Goal: Information Seeking & Learning: Find specific fact

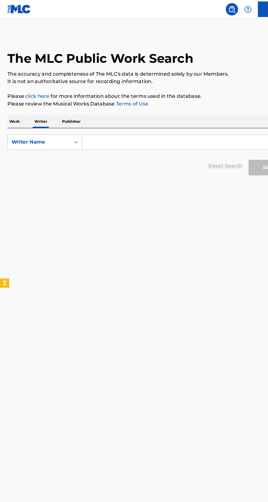
click at [96, 126] on input "Search Form" at bounding box center [167, 125] width 189 height 13
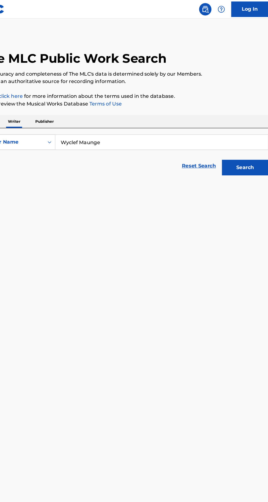
type input "Wyclef Maunge"
click at [243, 148] on button "Search" at bounding box center [241, 149] width 41 height 14
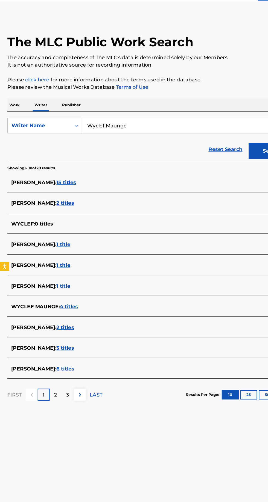
click at [63, 306] on span "2 titles" at bounding box center [58, 304] width 16 height 5
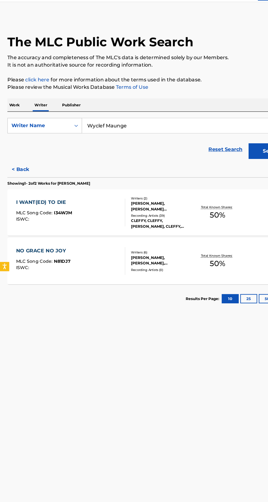
click at [67, 205] on div "I WANT(ED) TO DIE MLC Song Code : I34WJM ISWC :" at bounding box center [62, 203] width 97 height 25
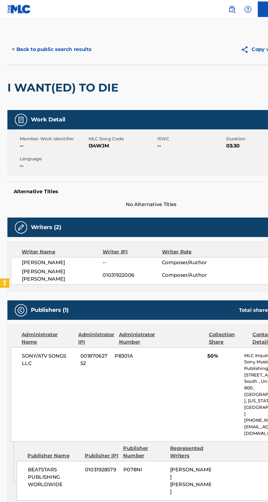
click at [42, 39] on button "< Back to public search results" at bounding box center [46, 44] width 79 height 14
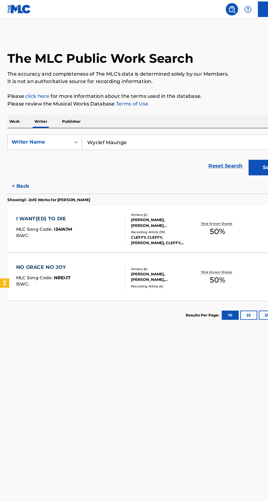
click at [137, 235] on div "NO GRACE NO JOY MLC Song Code : N81DJ7 ISWC : Writers ( 6 ) [PERSON_NAME], [PER…" at bounding box center [134, 245] width 255 height 41
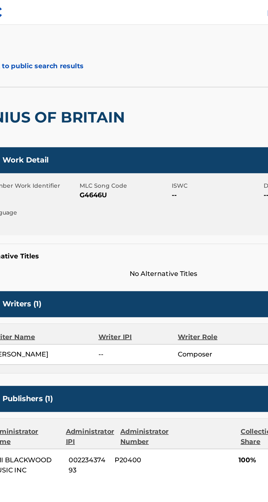
click at [88, 46] on div "< Back to public search results" at bounding box center [71, 44] width 128 height 14
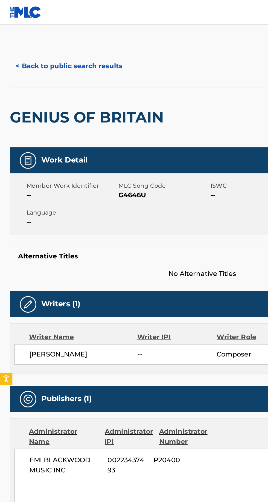
click at [69, 48] on button "< Back to public search results" at bounding box center [46, 44] width 79 height 14
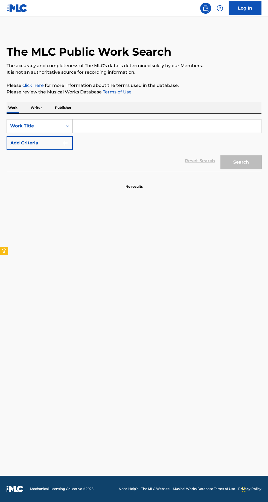
click at [39, 87] on link "click here" at bounding box center [32, 85] width 21 height 5
click at [37, 107] on p "Writer" at bounding box center [36, 107] width 15 height 11
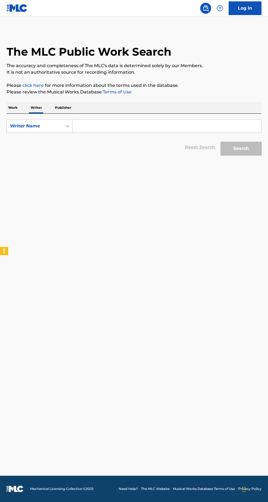
click at [111, 126] on input "Search Form" at bounding box center [167, 125] width 189 height 13
type input "[PERSON_NAME]"
click at [246, 146] on button "Search" at bounding box center [241, 149] width 41 height 14
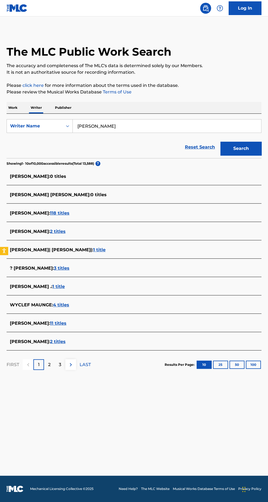
click at [63, 306] on span "4 titles" at bounding box center [61, 304] width 16 height 5
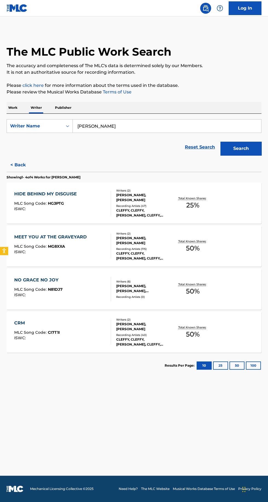
click at [187, 327] on p "Total Known Shares:" at bounding box center [192, 327] width 29 height 4
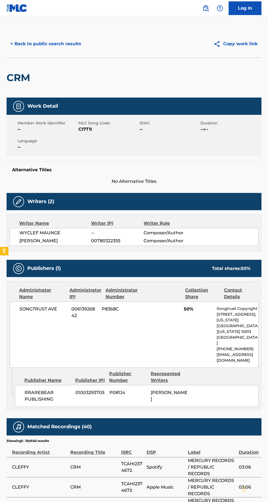
click at [48, 42] on button "< Back to public search results" at bounding box center [46, 44] width 79 height 14
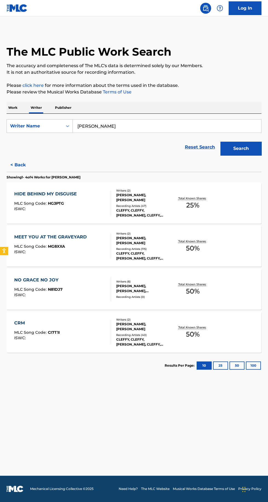
click at [212, 296] on div "Total Known Shares: 50 %" at bounding box center [193, 289] width 42 height 17
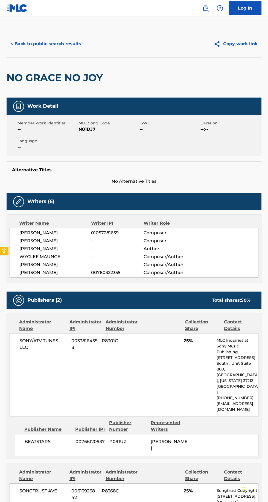
click at [50, 37] on button "< Back to public search results" at bounding box center [46, 44] width 79 height 14
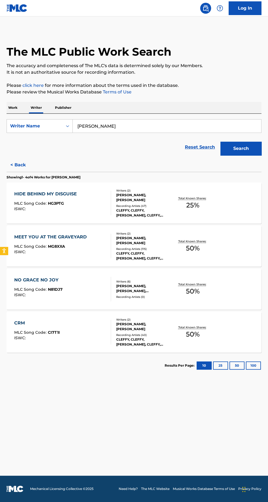
click at [223, 205] on div "HIDE BEHIND MY DISGUISE MLC Song Code : HG3PTG ISWC : Writers ( 2 ) WYCLEF MAUN…" at bounding box center [134, 202] width 255 height 41
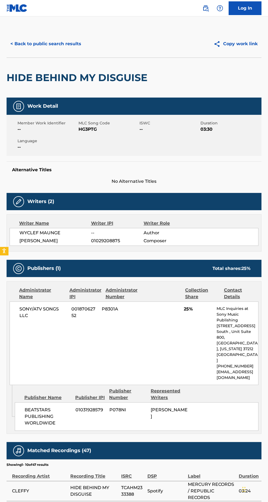
click at [40, 39] on button "< Back to public search results" at bounding box center [46, 44] width 79 height 14
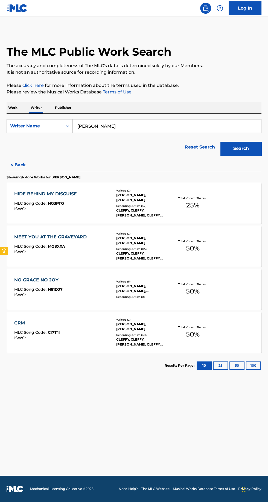
click at [216, 240] on div "MEET YOU AT THE GRAVEYARD MLC Song Code : MG8XXA ISWC : Writers ( 2 ) WYCLEF MA…" at bounding box center [134, 245] width 255 height 41
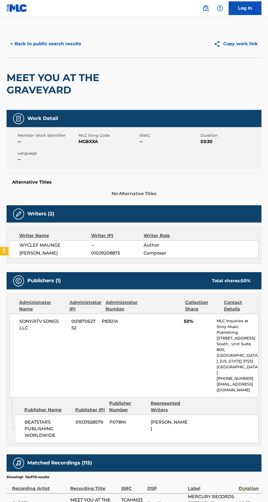
click at [49, 37] on button "< Back to public search results" at bounding box center [46, 44] width 79 height 14
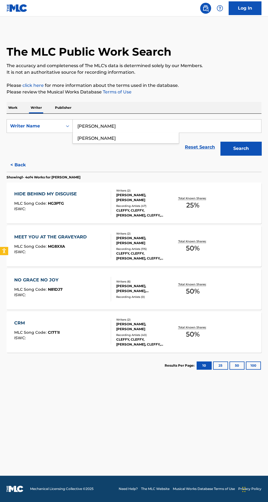
type input "Skylar Demarino"
click at [243, 146] on button "Search" at bounding box center [241, 149] width 41 height 14
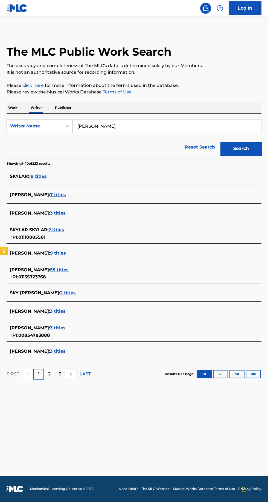
click at [66, 353] on span "3 titles" at bounding box center [58, 350] width 16 height 5
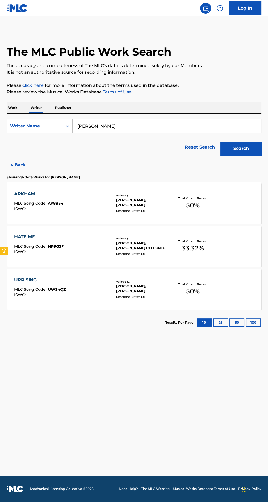
click at [225, 195] on div "ARKHAM MLC Song Code : AY8B34 ISWC : Writers ( 2 ) SKYLAR DEMARINO, KUNAL PANDE…" at bounding box center [134, 202] width 255 height 41
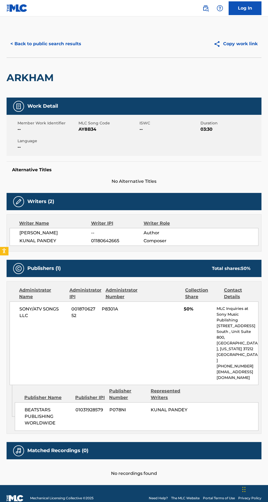
click at [53, 50] on button "< Back to public search results" at bounding box center [46, 44] width 79 height 14
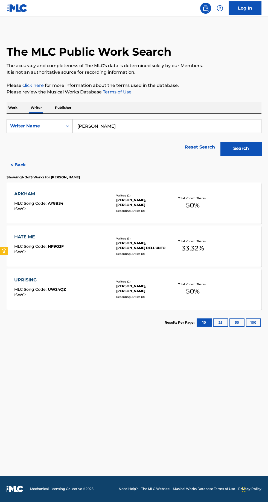
click at [230, 243] on div "HATE ME MLC Song Code : HP9G3F ISWC : Writers ( 3 ) DEREK HOFFMAN, SKYLAR DEMAR…" at bounding box center [134, 245] width 255 height 41
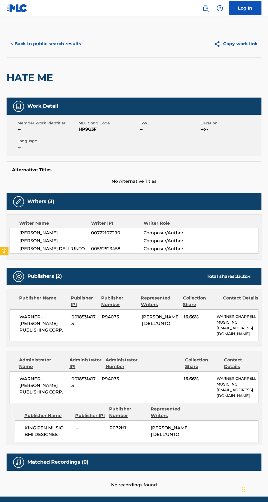
click at [80, 46] on button "< Back to public search results" at bounding box center [46, 44] width 79 height 14
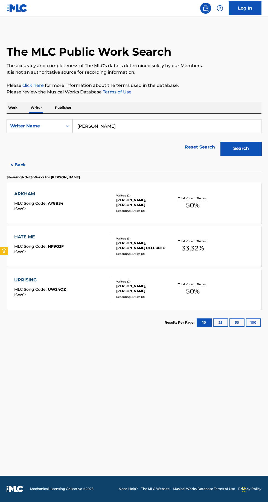
click at [189, 284] on p "Total Known Shares:" at bounding box center [192, 284] width 29 height 4
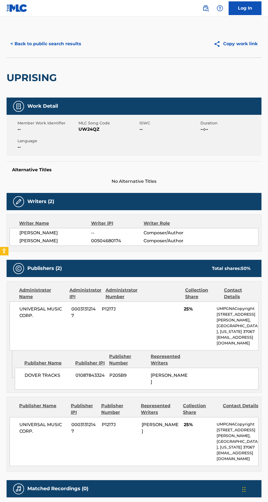
click at [68, 48] on button "< Back to public search results" at bounding box center [46, 44] width 79 height 14
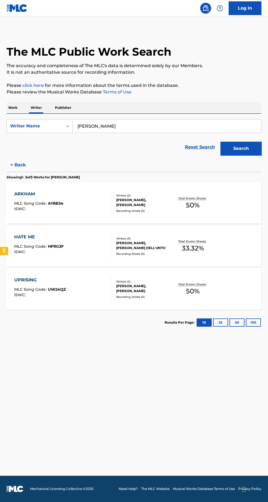
click at [16, 169] on button "< Back" at bounding box center [23, 165] width 33 height 14
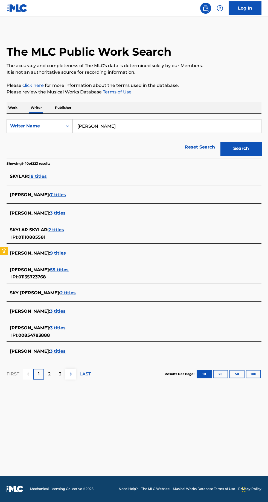
click at [62, 294] on span "2 titles" at bounding box center [68, 292] width 16 height 5
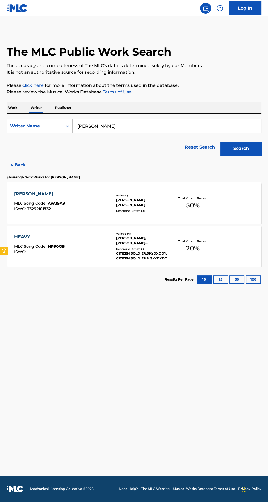
click at [185, 243] on p "Total Known Shares:" at bounding box center [192, 241] width 29 height 4
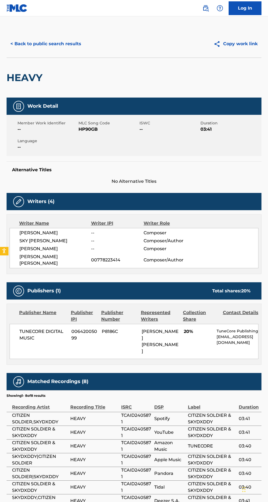
click at [68, 64] on div "HEAVY" at bounding box center [134, 77] width 255 height 40
click at [75, 47] on button "< Back to public search results" at bounding box center [46, 44] width 79 height 14
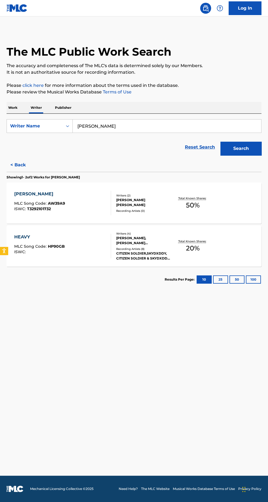
click at [160, 198] on div "SKY DEMARINO, ADAM ZACHARY BOUKIS" at bounding box center [143, 202] width 55 height 10
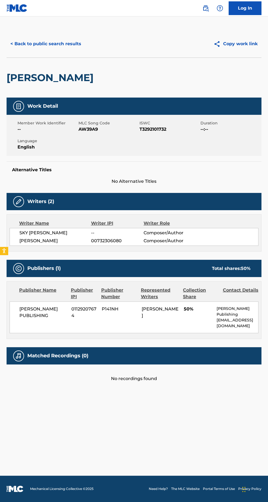
click at [59, 49] on button "< Back to public search results" at bounding box center [46, 44] width 79 height 14
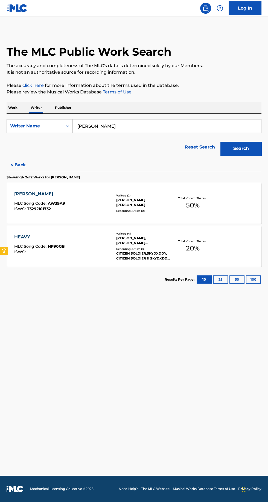
click at [21, 165] on button "< Back" at bounding box center [23, 165] width 33 height 14
